Goal: Information Seeking & Learning: Learn about a topic

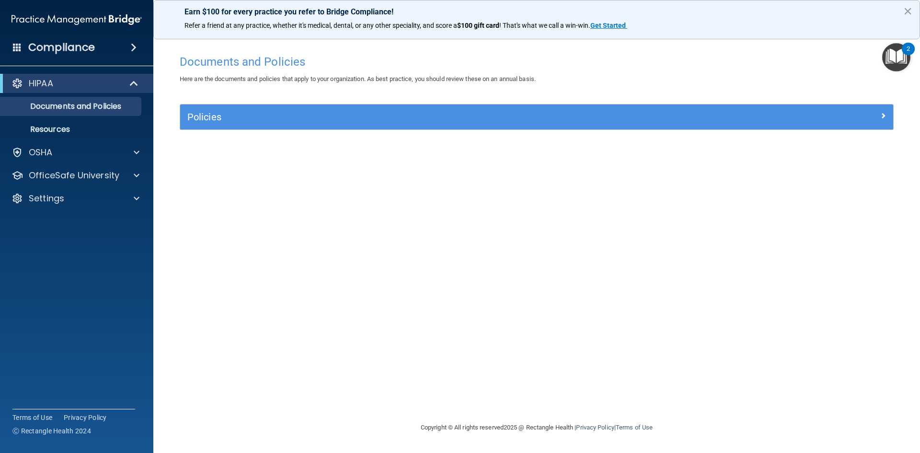
click at [900, 55] on img "Open Resource Center, 2 new notifications" at bounding box center [896, 57] width 28 height 28
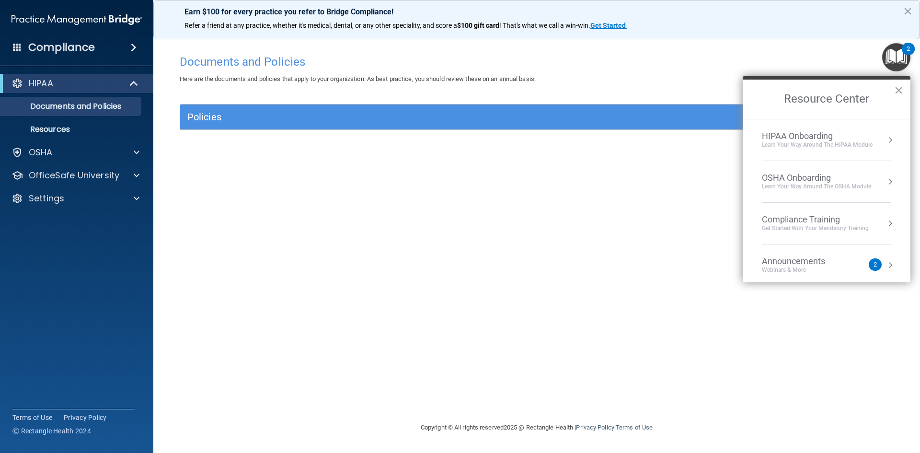
click at [784, 138] on div "HIPAA Onboarding" at bounding box center [817, 136] width 111 height 11
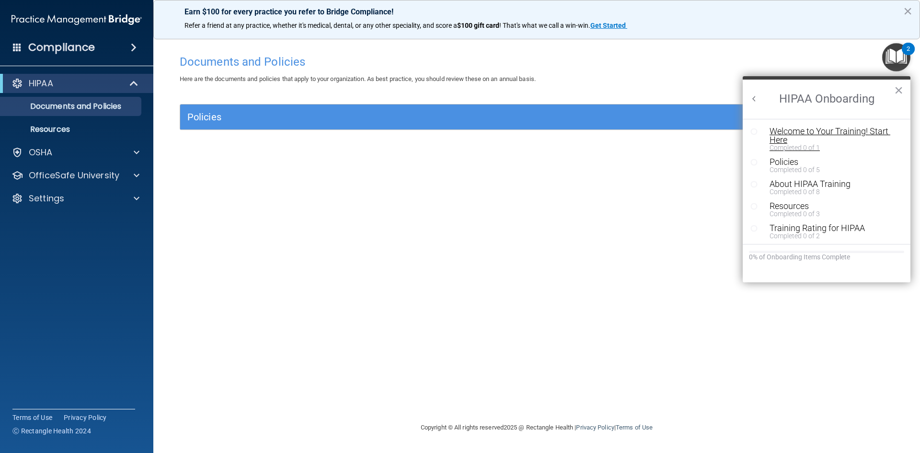
click at [792, 135] on div "Welcome to Your Training! Start Here" at bounding box center [830, 135] width 121 height 17
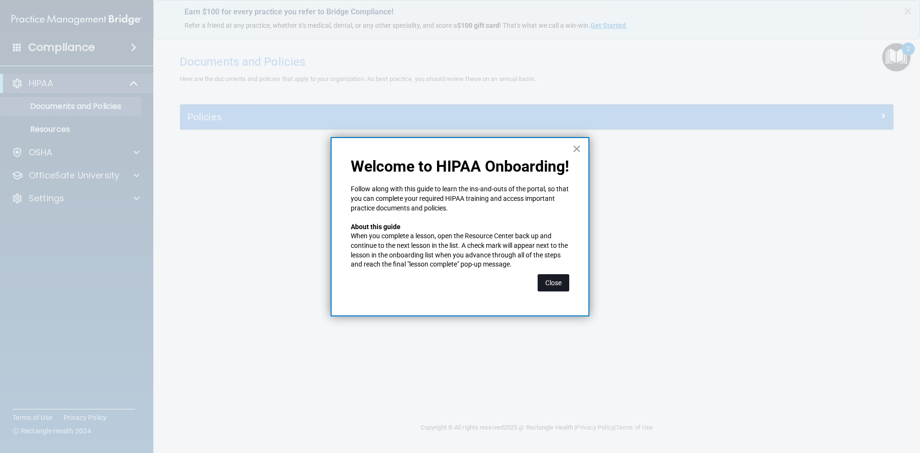
click at [553, 281] on button "Close" at bounding box center [554, 282] width 32 height 17
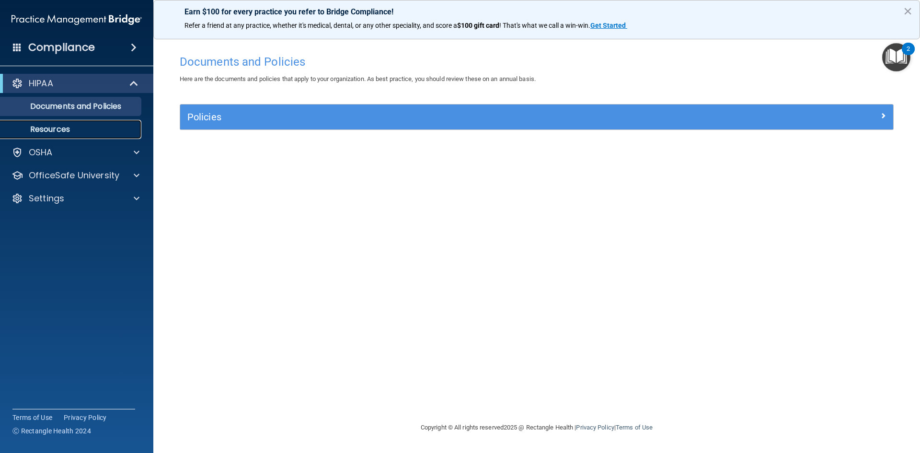
click at [50, 127] on p "Resources" at bounding box center [71, 130] width 131 height 10
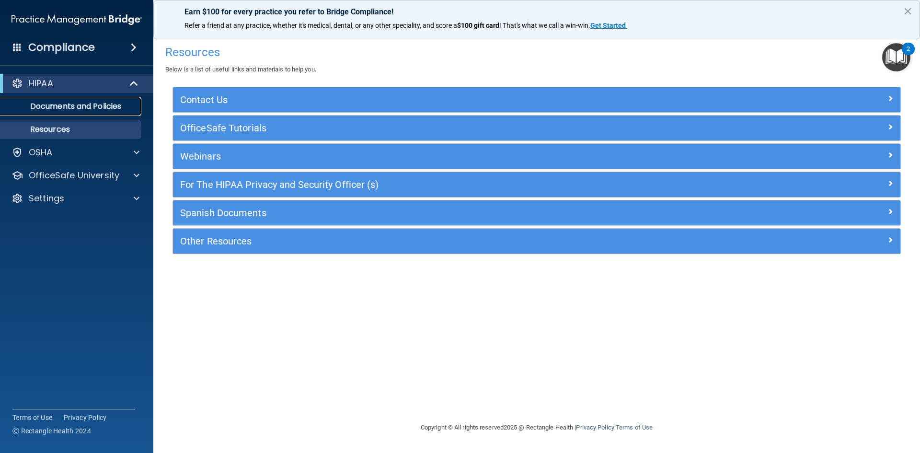
click at [97, 104] on p "Documents and Policies" at bounding box center [71, 107] width 131 height 10
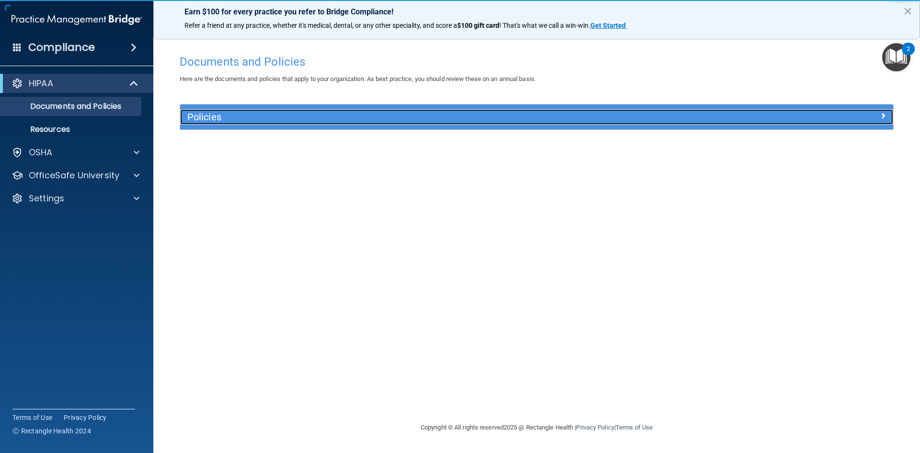
click at [213, 116] on h5 "Policies" at bounding box center [447, 117] width 520 height 11
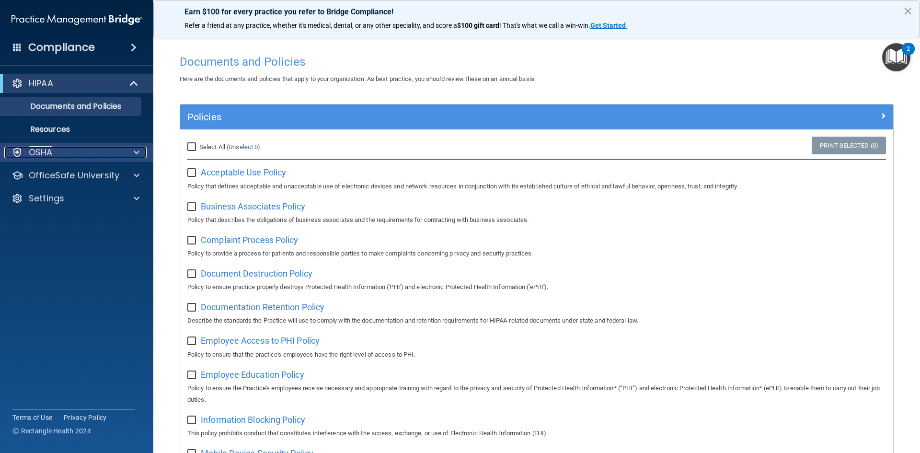
click at [132, 155] on div at bounding box center [135, 153] width 24 height 12
click at [138, 153] on span at bounding box center [137, 153] width 6 height 12
click at [132, 82] on span at bounding box center [135, 84] width 8 height 12
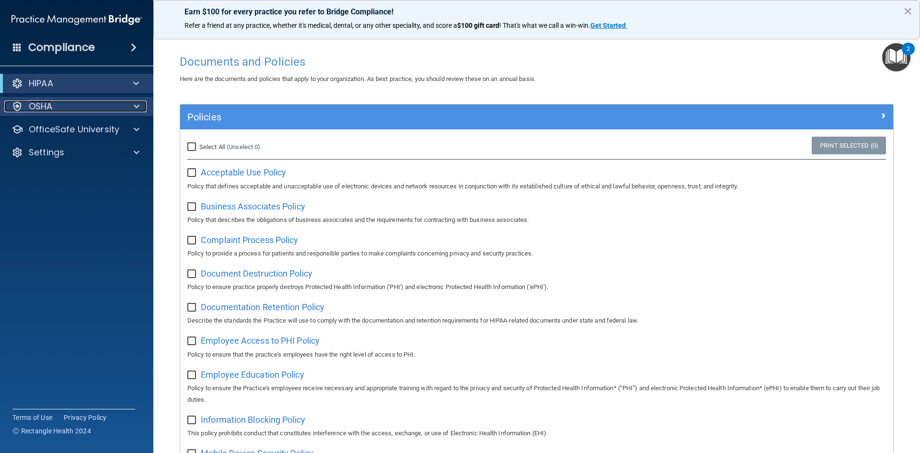
click at [111, 106] on div "OSHA" at bounding box center [63, 107] width 119 height 12
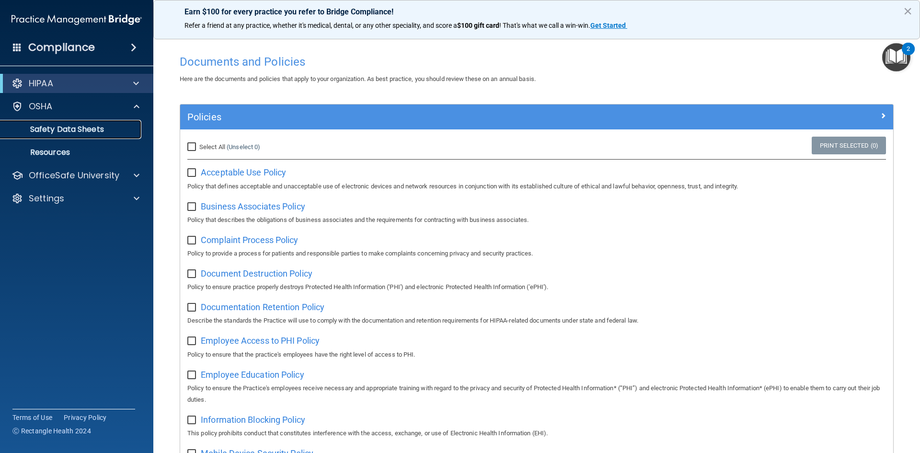
click at [49, 129] on p "Safety Data Sheets" at bounding box center [71, 130] width 131 height 10
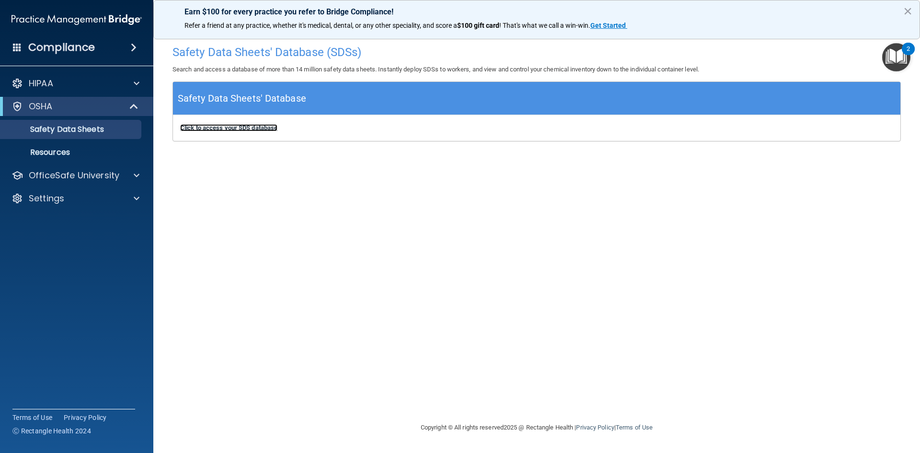
click at [215, 129] on b "Click to access your SDS database" at bounding box center [228, 127] width 97 height 7
click at [60, 151] on p "Resources" at bounding box center [71, 153] width 131 height 10
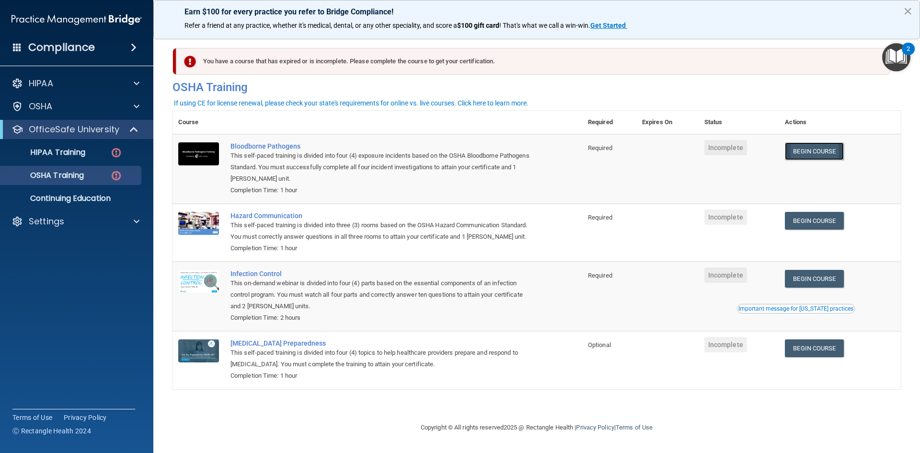
click at [813, 151] on link "Begin Course" at bounding box center [814, 151] width 58 height 18
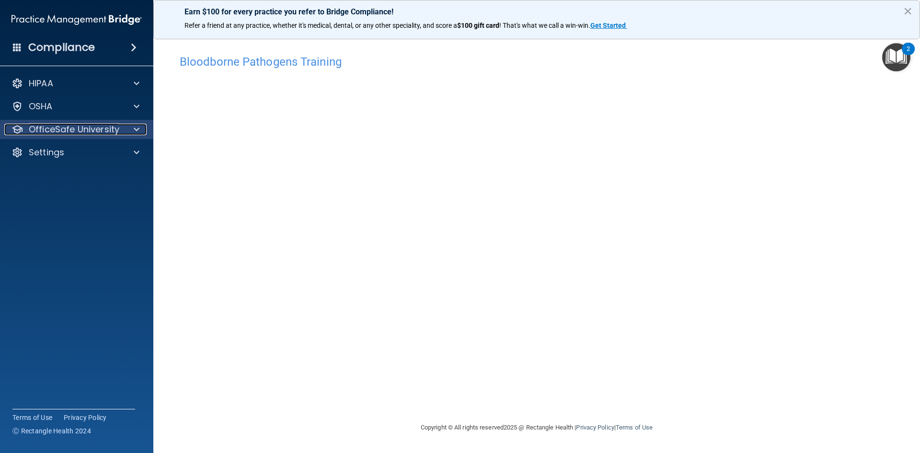
click at [117, 131] on p "OfficeSafe University" at bounding box center [74, 130] width 91 height 12
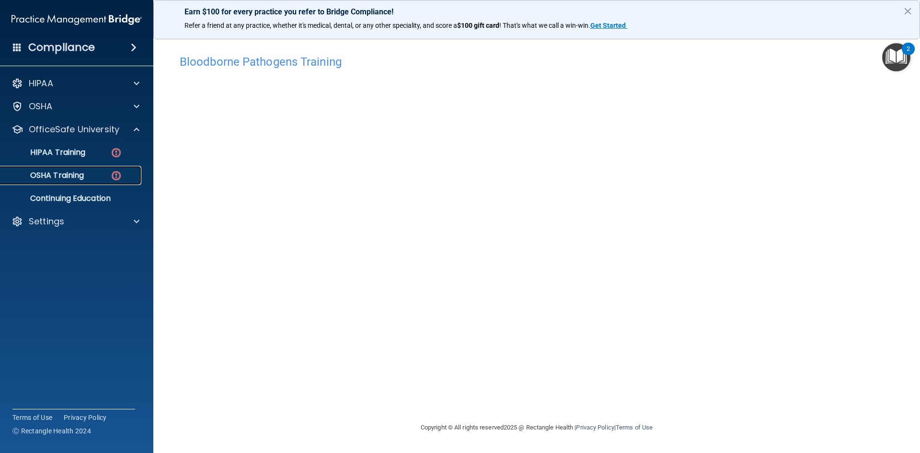
click at [74, 181] on link "OSHA Training" at bounding box center [65, 175] width 151 height 19
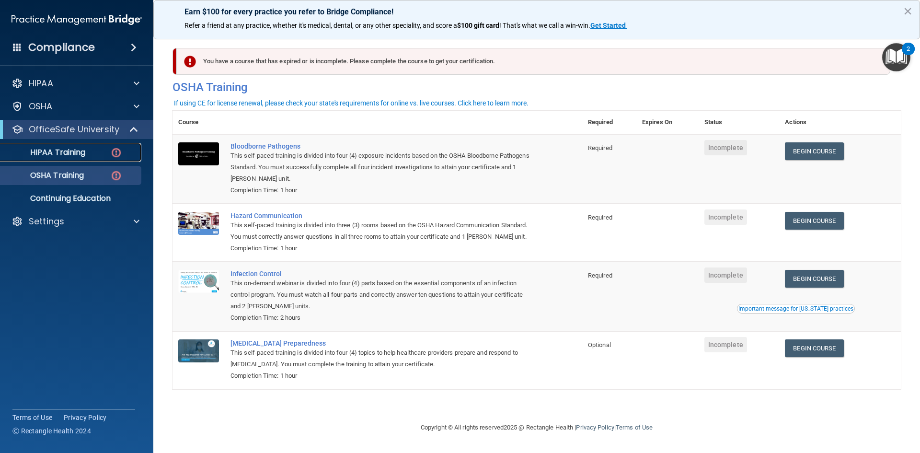
click at [85, 156] on p "HIPAA Training" at bounding box center [45, 153] width 79 height 10
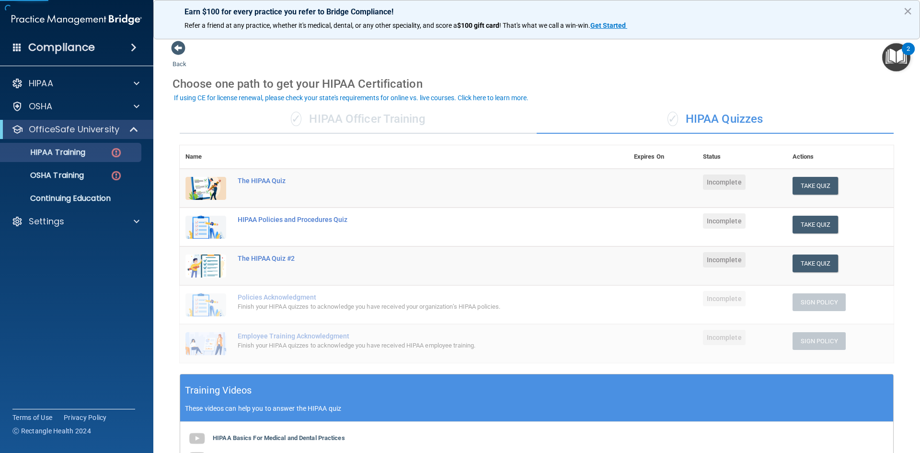
click at [325, 114] on div "✓ HIPAA Officer Training" at bounding box center [358, 119] width 357 height 29
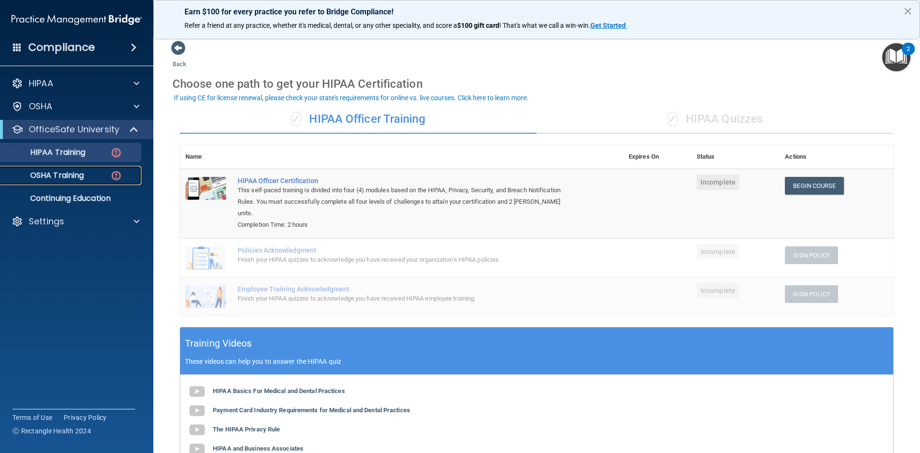
click at [93, 178] on div "OSHA Training" at bounding box center [71, 176] width 131 height 10
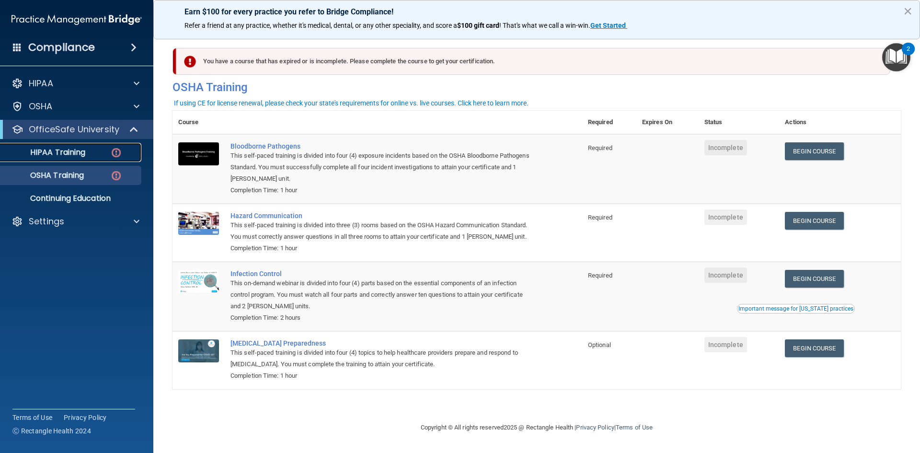
click at [97, 158] on link "HIPAA Training" at bounding box center [65, 152] width 151 height 19
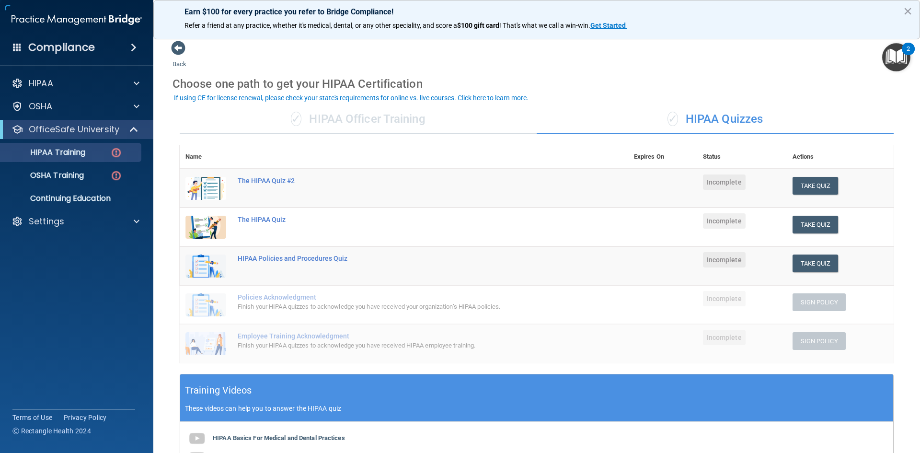
click at [343, 125] on div "✓ HIPAA Officer Training" at bounding box center [358, 119] width 357 height 29
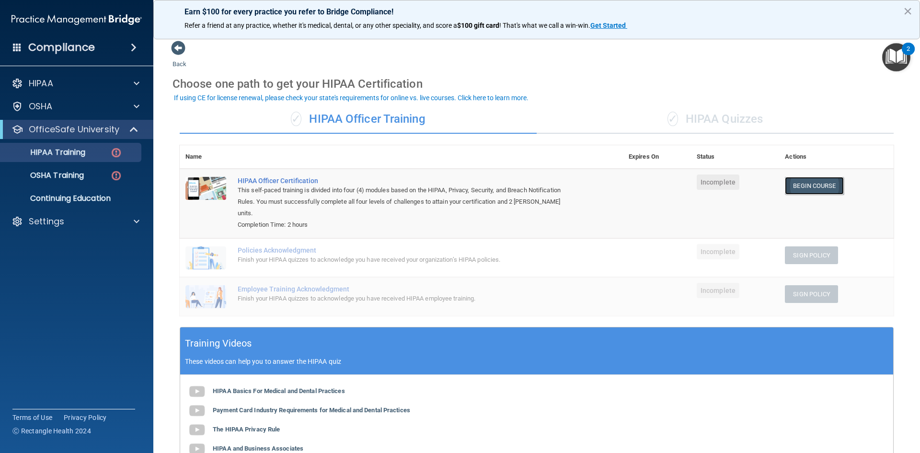
click at [795, 191] on link "Begin Course" at bounding box center [814, 186] width 58 height 18
